Goal: Task Accomplishment & Management: Manage account settings

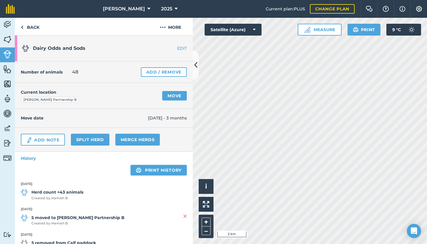
click at [178, 47] on link "EDIT" at bounding box center [173, 48] width 37 height 6
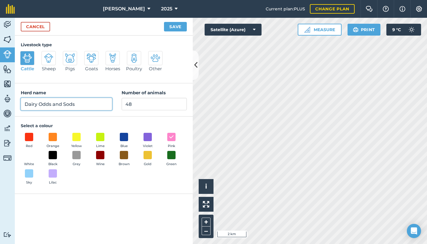
drag, startPoint x: 39, startPoint y: 104, endPoint x: 94, endPoint y: 106, distance: 55.2
click at [94, 106] on input "Dairy Odds and Sods" at bounding box center [66, 104] width 91 height 12
type input "Dairy Ods and Sods"
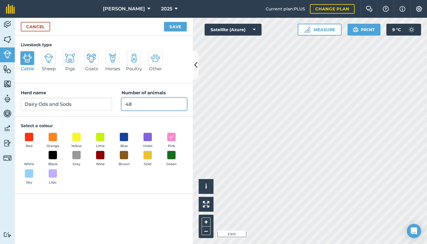
click at [135, 103] on input "48" at bounding box center [154, 104] width 65 height 12
type input "4"
type input "26"
click at [175, 26] on button "Save" at bounding box center [175, 26] width 23 height 9
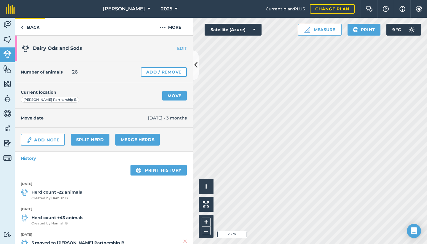
click at [30, 26] on link "Back" at bounding box center [30, 26] width 31 height 17
